Goal: Task Accomplishment & Management: Use online tool/utility

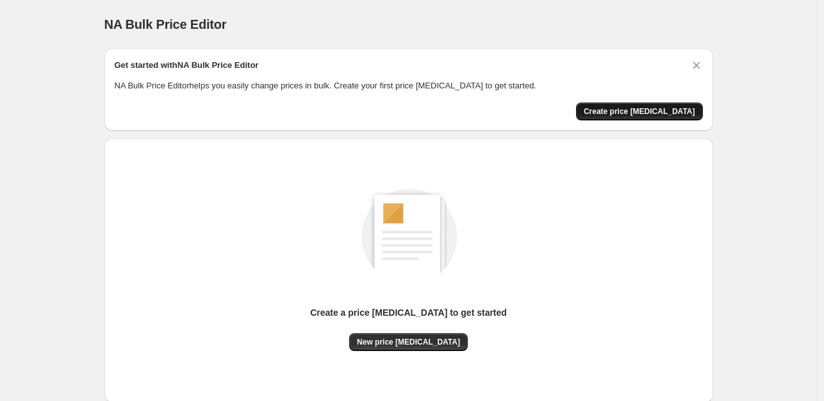
click at [653, 105] on button "Create price [MEDICAL_DATA]" at bounding box center [639, 111] width 127 height 18
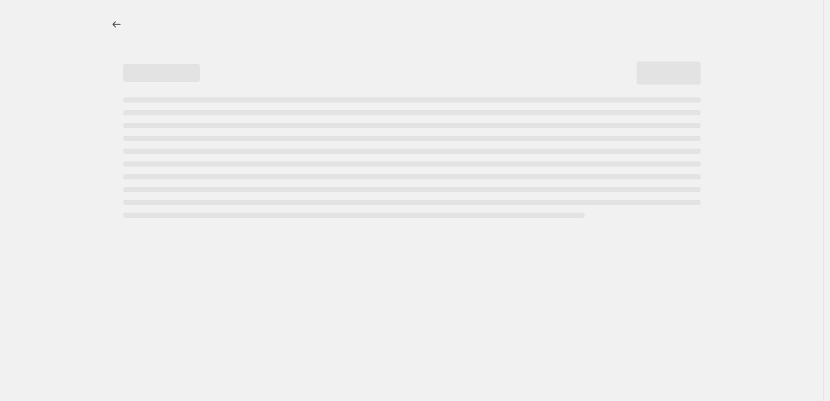
select select "percentage"
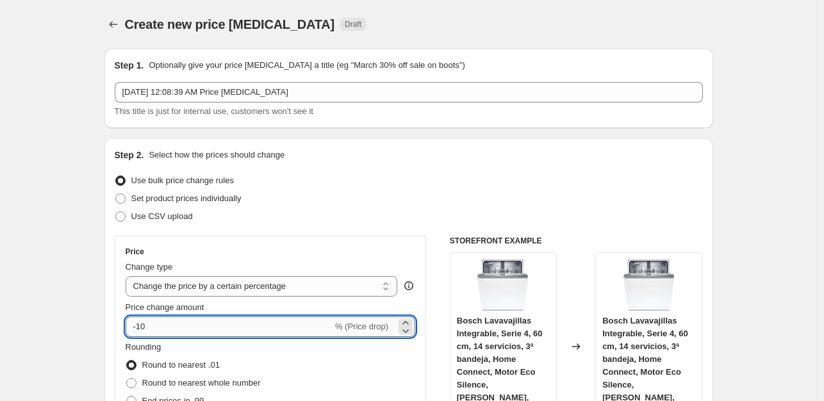
click at [183, 330] on input "-10" at bounding box center [229, 326] width 207 height 20
type input "-1"
type input "-35"
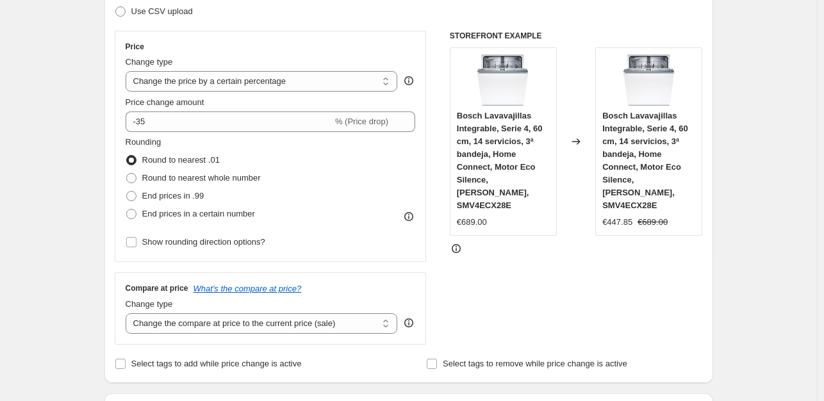
scroll to position [270, 0]
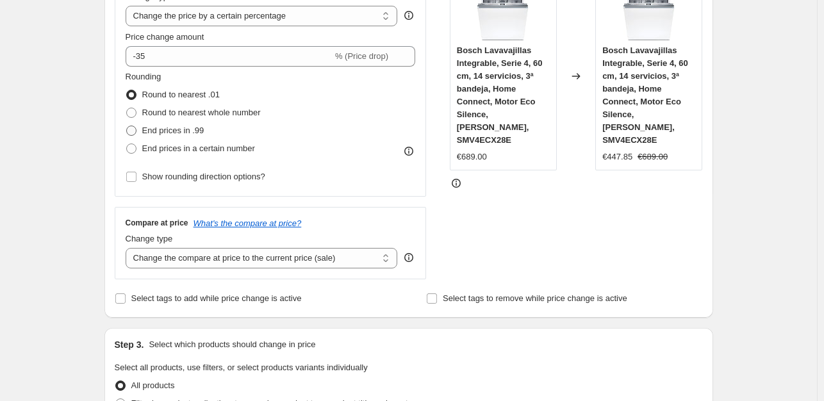
click at [175, 126] on span "End prices in .99" at bounding box center [173, 131] width 62 height 10
click at [127, 126] on input "End prices in .99" at bounding box center [126, 126] width 1 height 1
radio input "true"
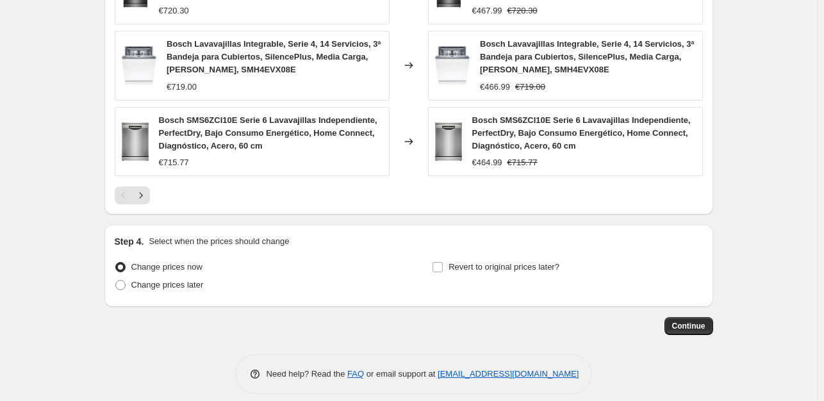
scroll to position [963, 0]
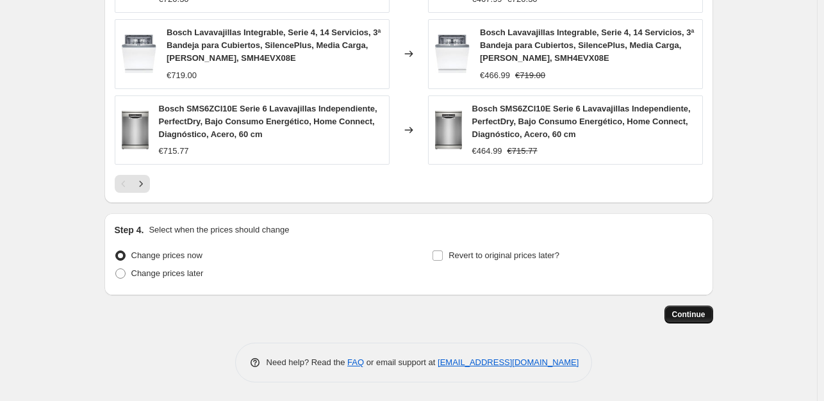
click at [675, 311] on button "Continue" at bounding box center [688, 314] width 49 height 18
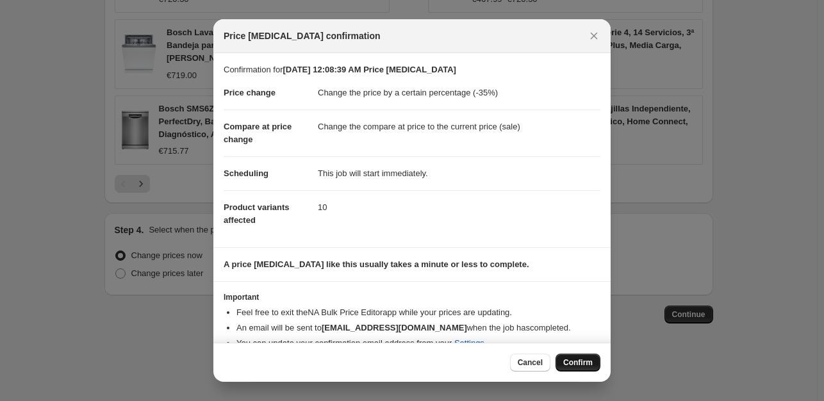
click at [572, 361] on span "Confirm" at bounding box center [577, 362] width 29 height 10
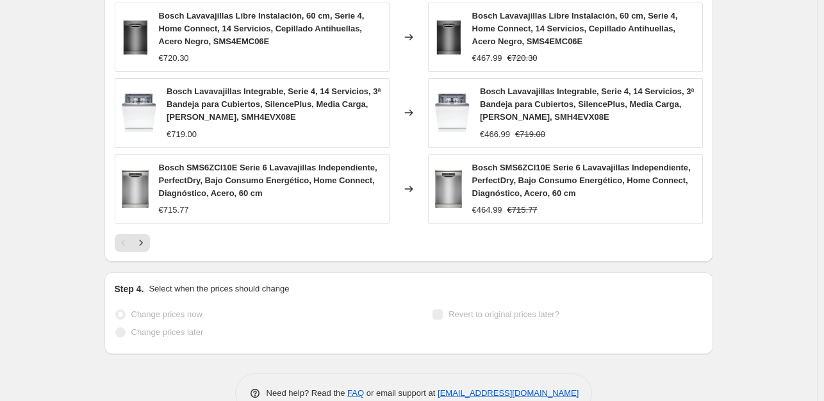
scroll to position [996, 0]
